Goal: Find specific page/section: Find specific page/section

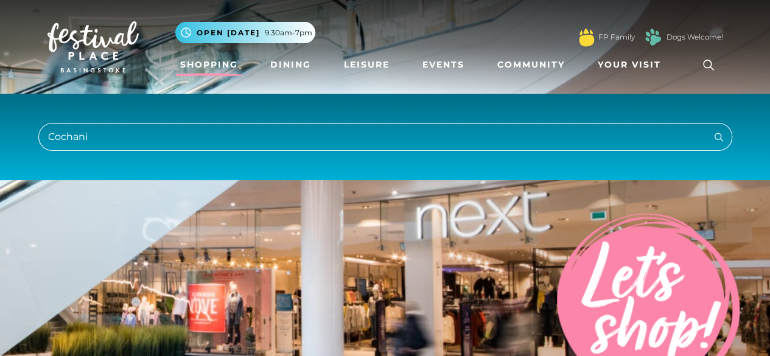
type input "Cochani"
click at [716, 137] on icon "submit" at bounding box center [719, 137] width 15 height 15
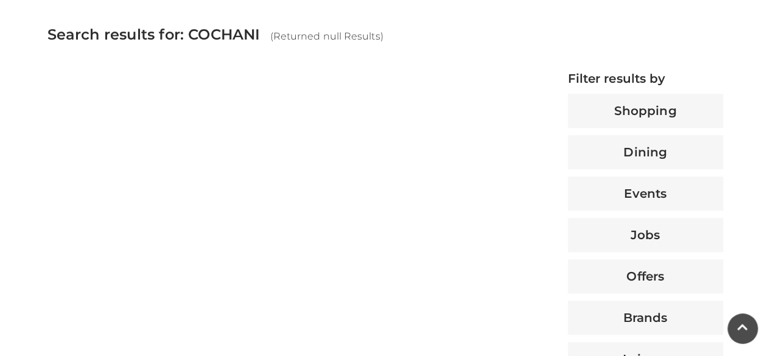
scroll to position [454, 0]
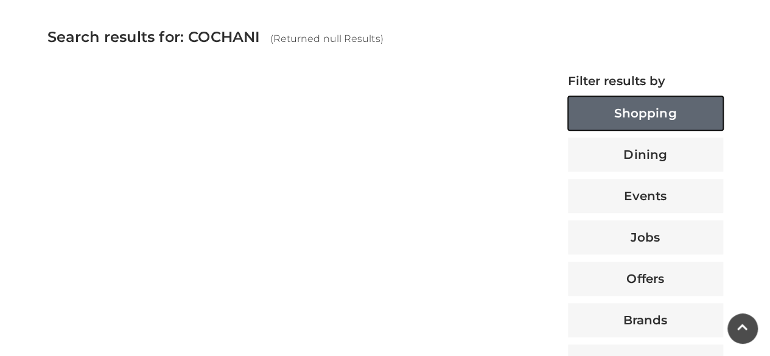
click at [637, 121] on button "Shopping" at bounding box center [645, 113] width 155 height 34
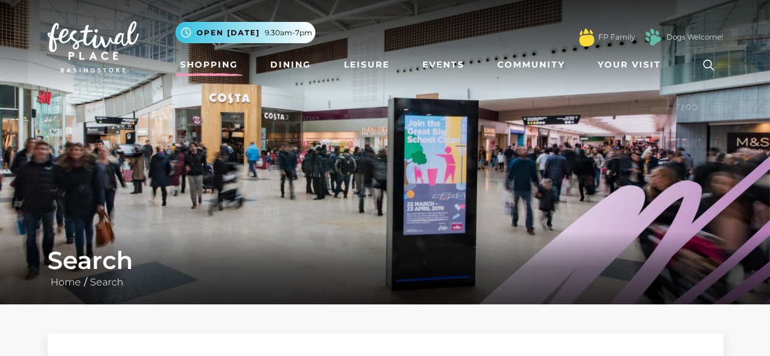
click at [218, 66] on link "Shopping" at bounding box center [209, 65] width 68 height 23
